Goal: Navigation & Orientation: Find specific page/section

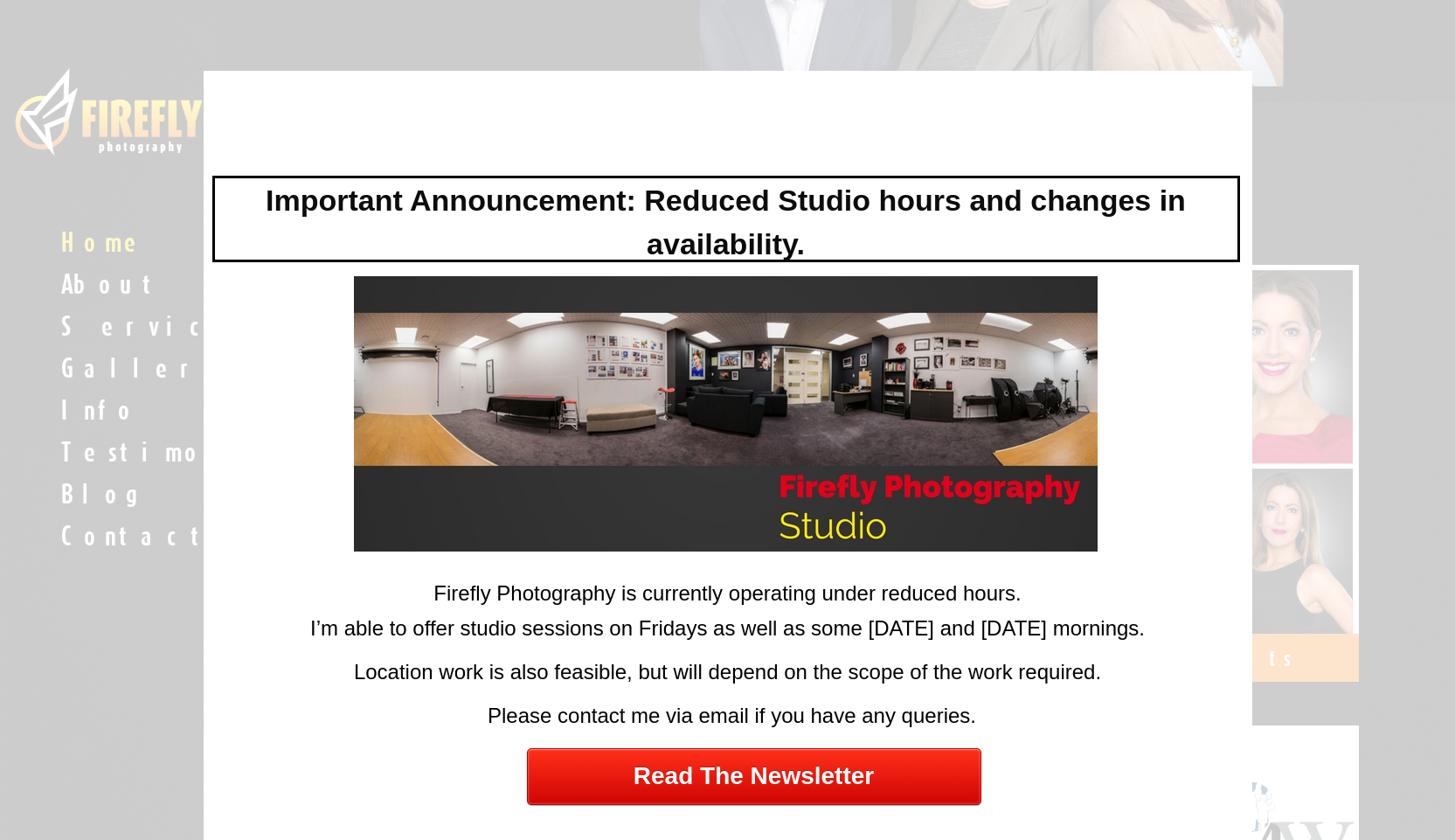
scroll to position [1049, 0]
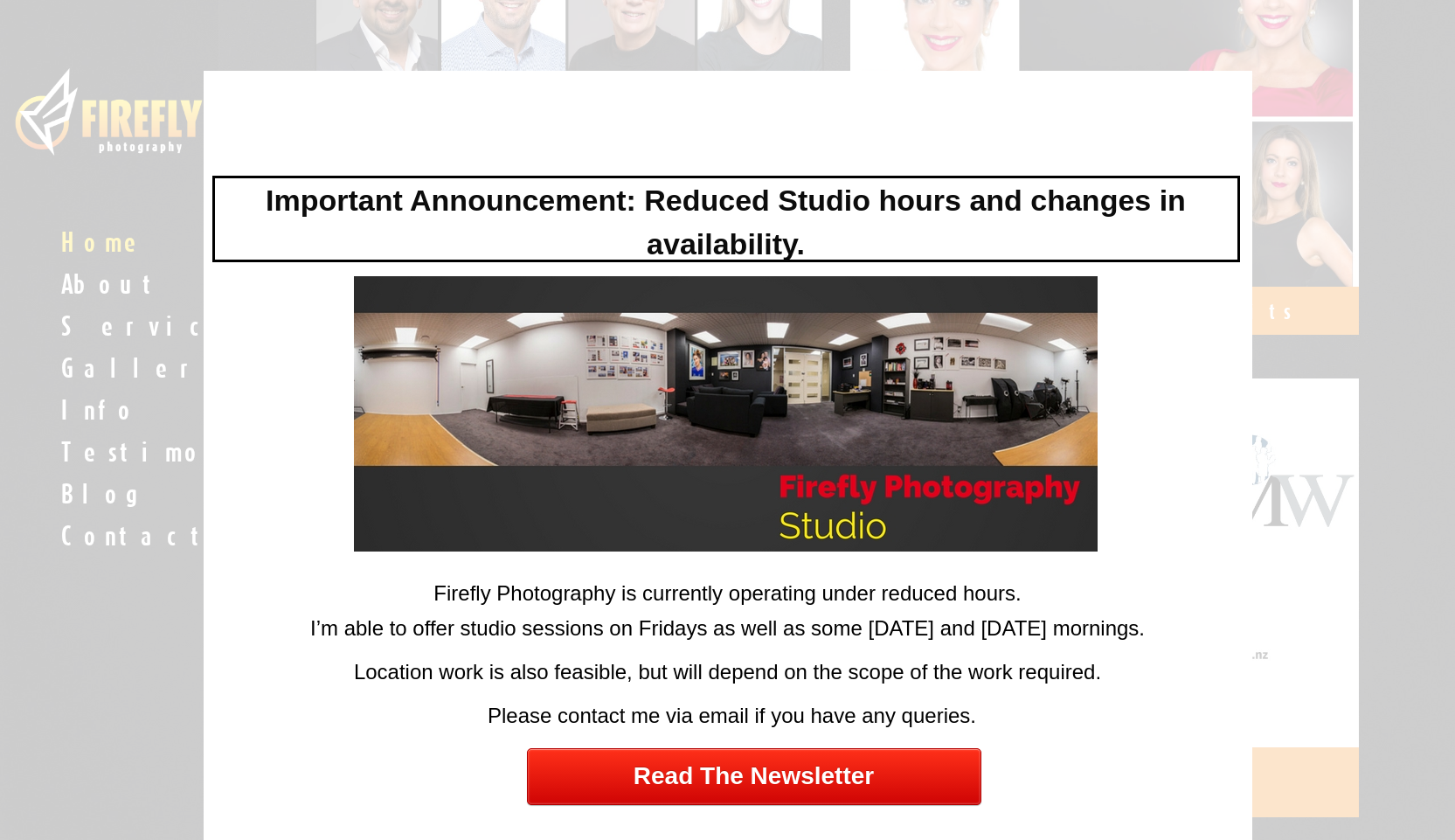
click at [183, 719] on div at bounding box center [728, 420] width 1455 height 840
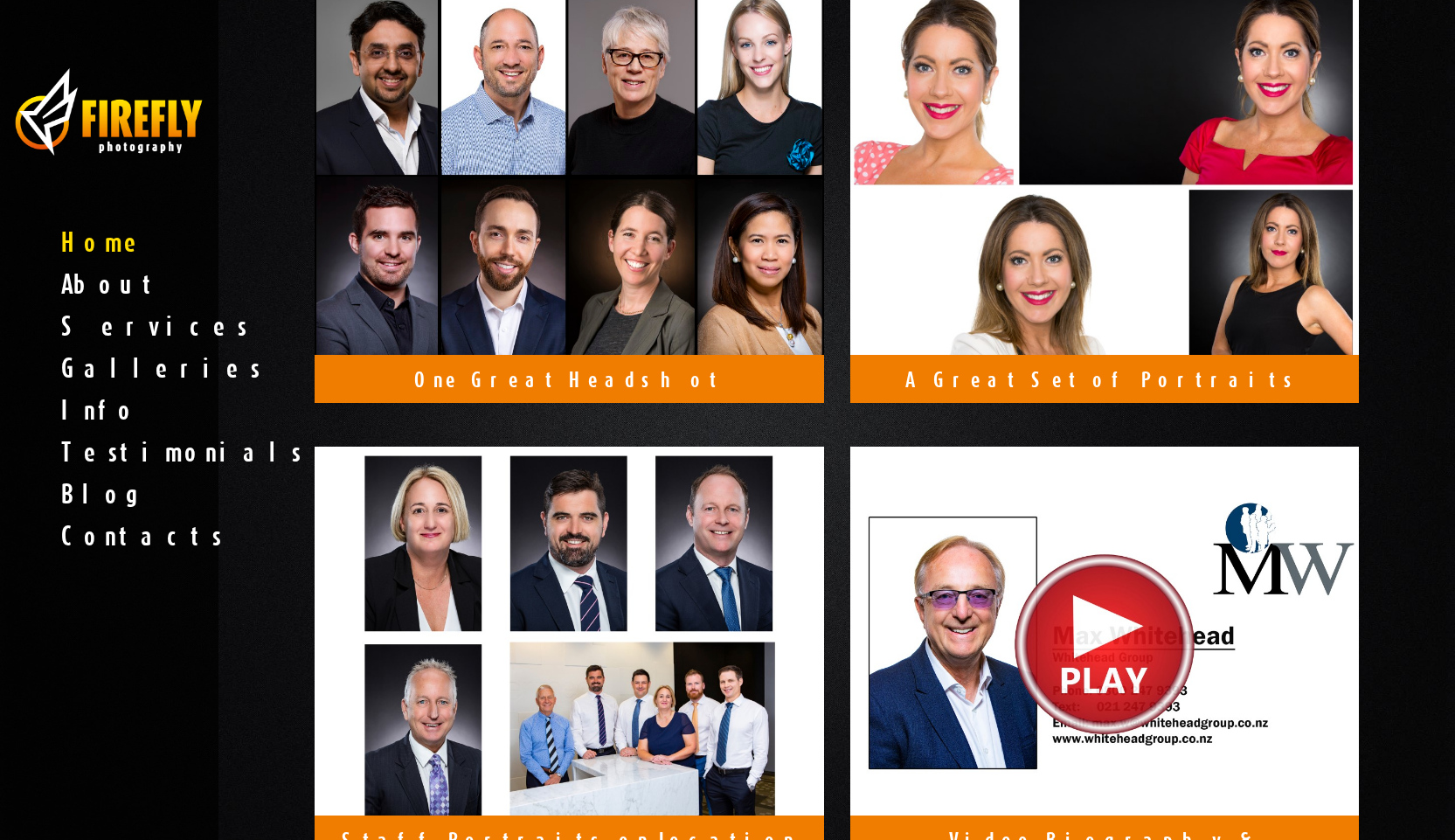
scroll to position [873, 0]
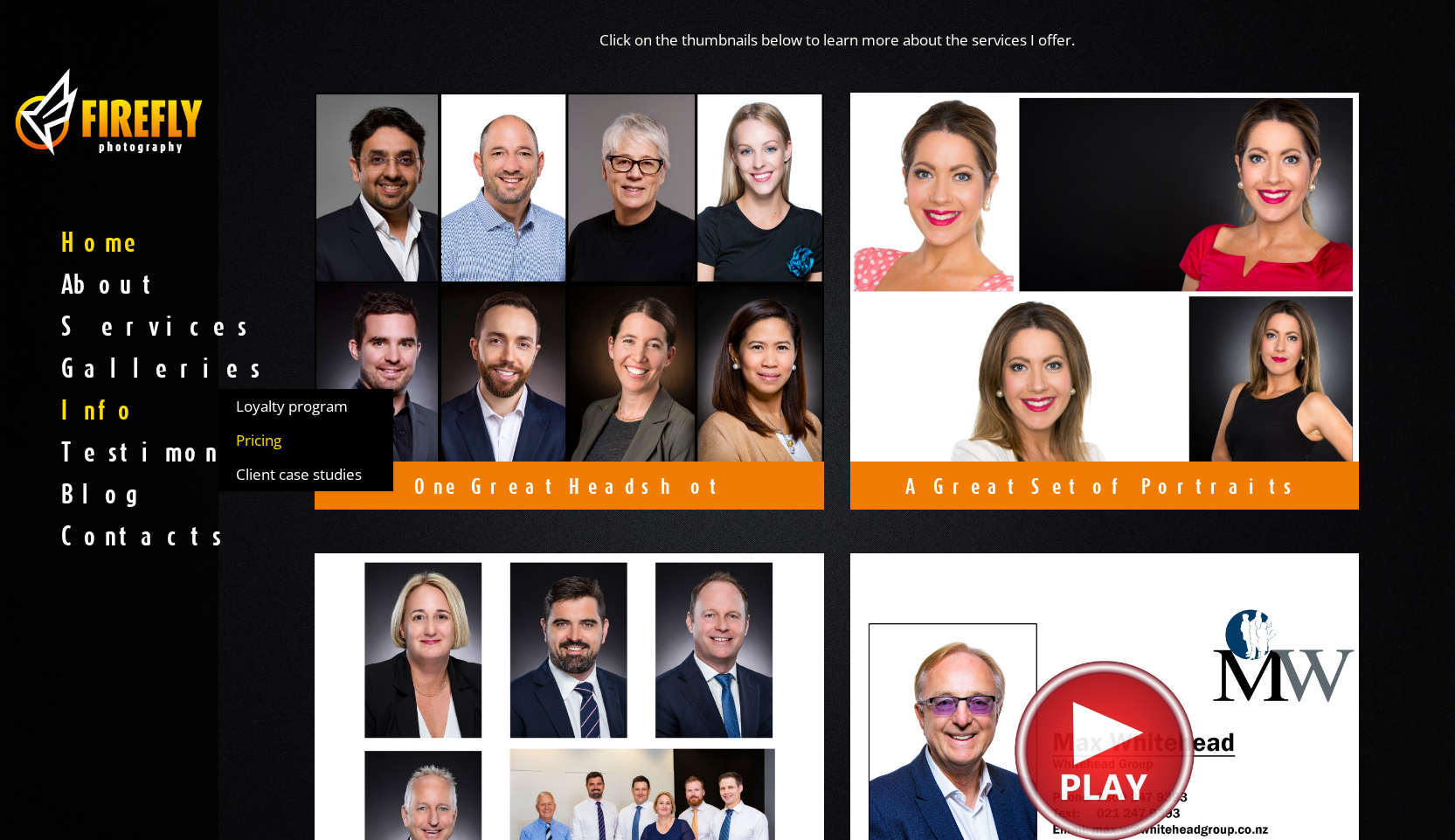
click at [269, 443] on span "Pricing" at bounding box center [258, 440] width 45 height 19
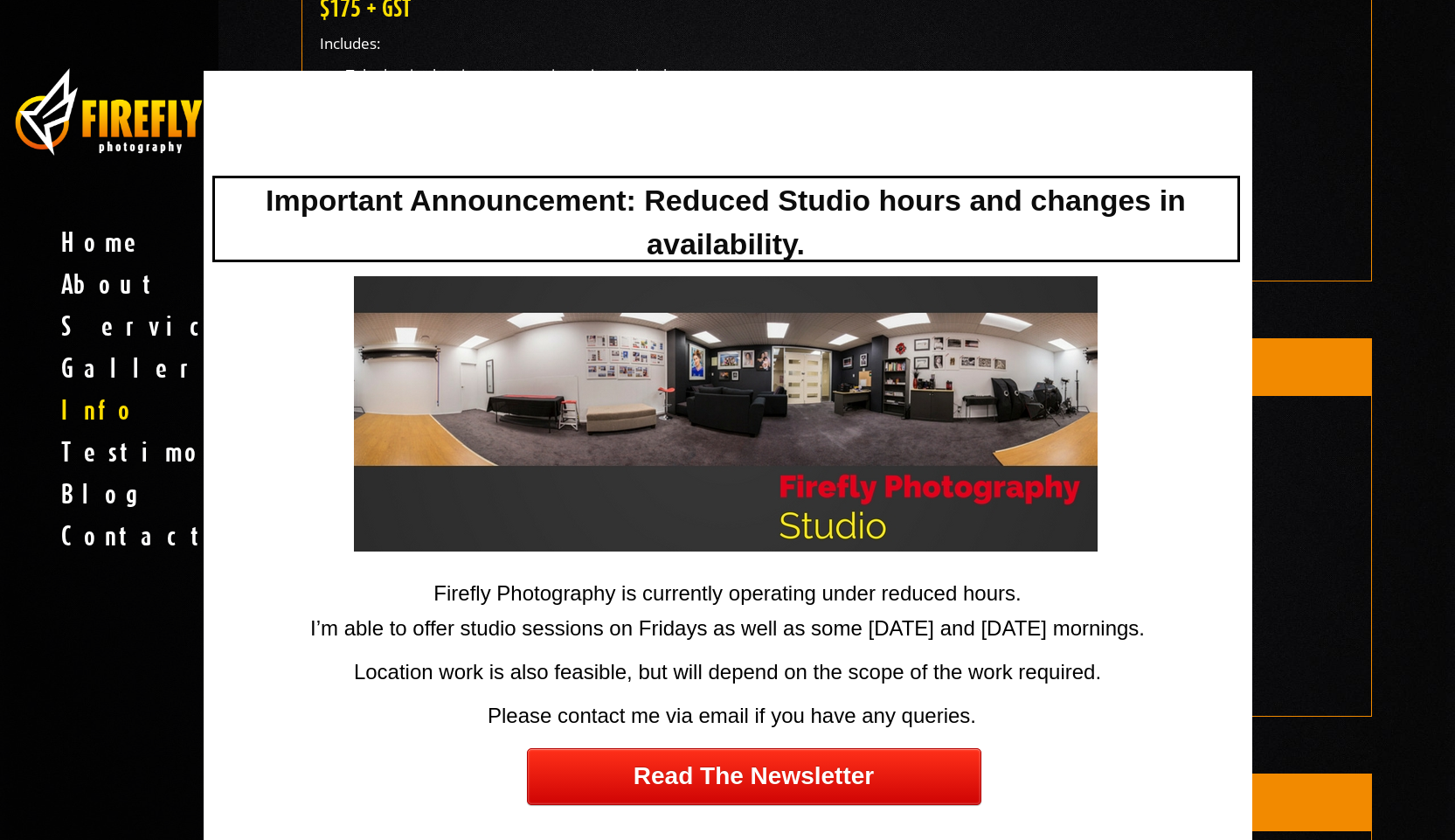
scroll to position [612, 0]
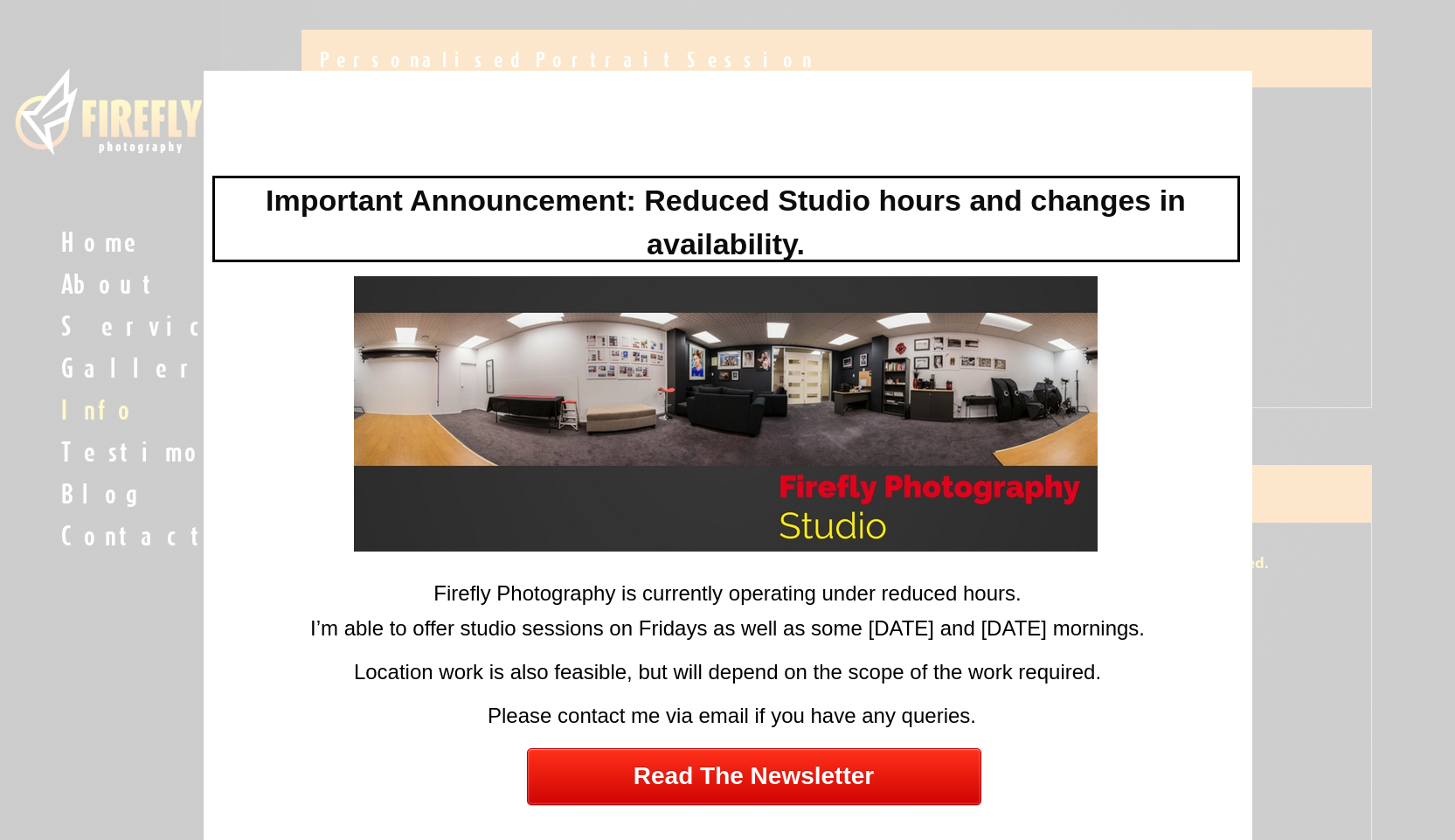
click at [1380, 246] on div at bounding box center [728, 420] width 1455 height 840
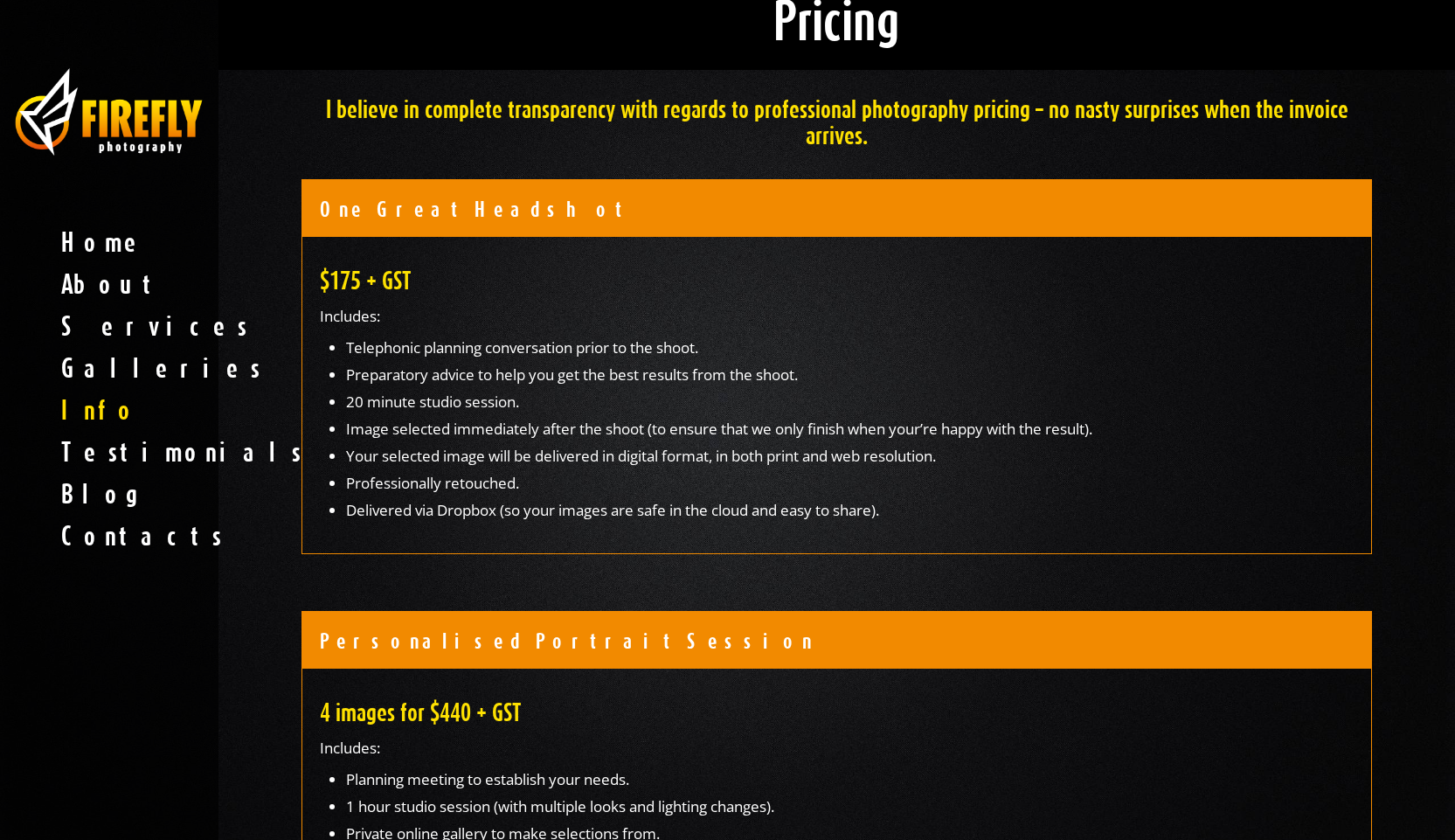
scroll to position [0, 0]
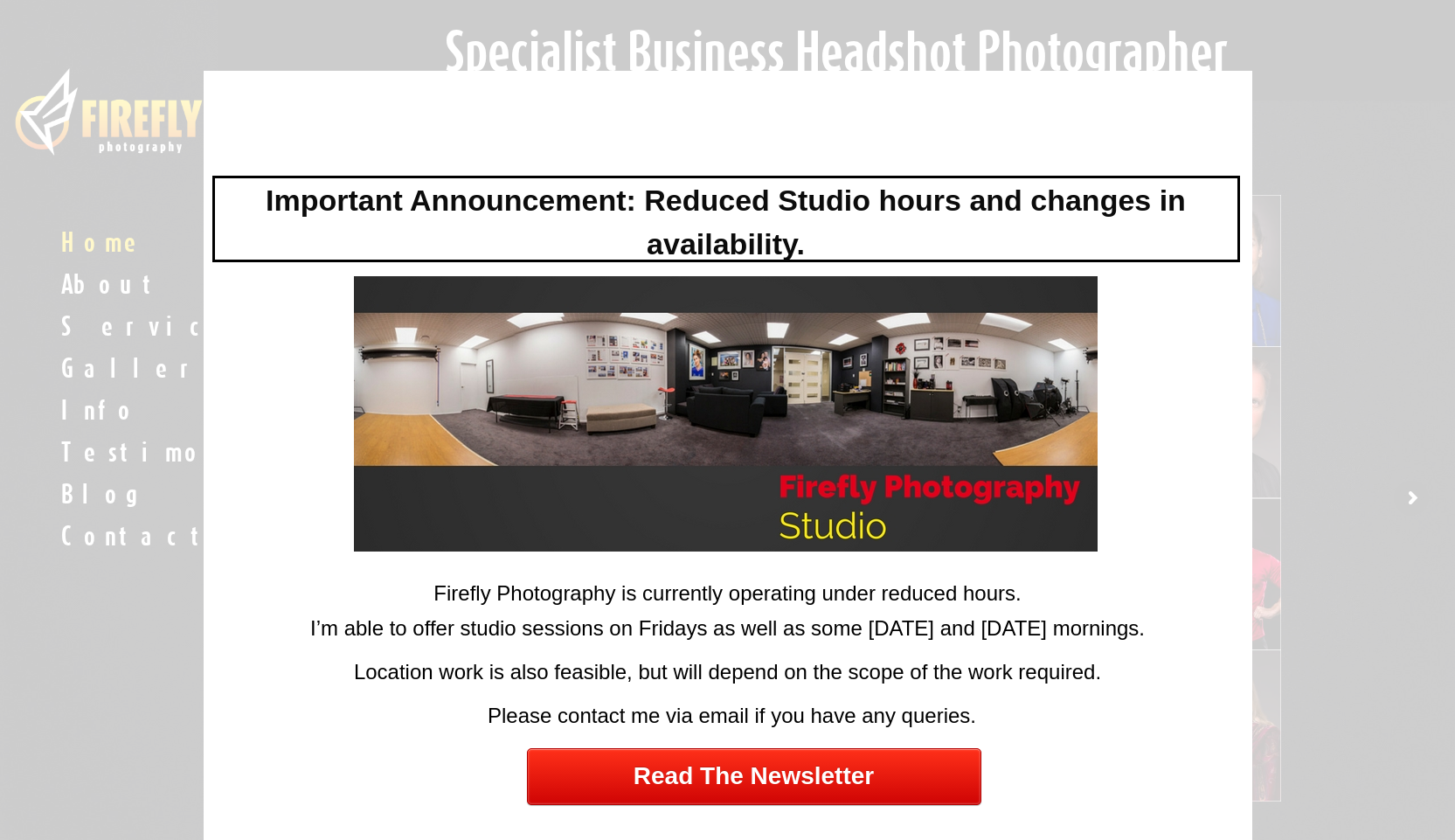
click at [61, 637] on div at bounding box center [728, 420] width 1455 height 840
